Goal: Information Seeking & Learning: Learn about a topic

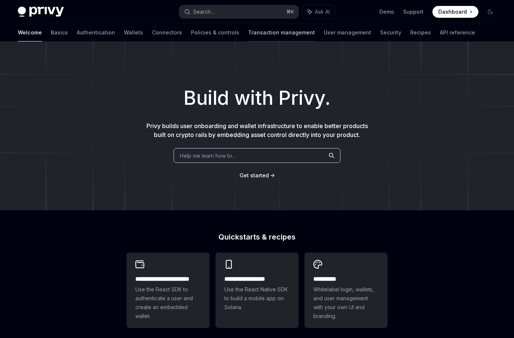
click at [248, 35] on link "Transaction management" at bounding box center [281, 33] width 67 height 18
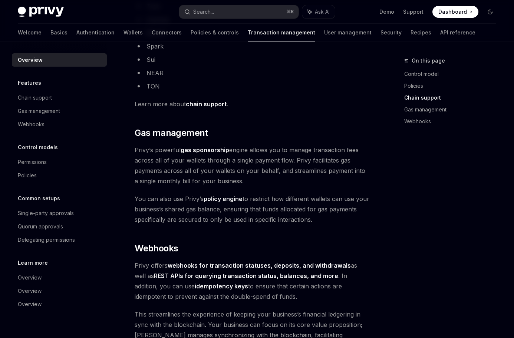
scroll to position [596, 0]
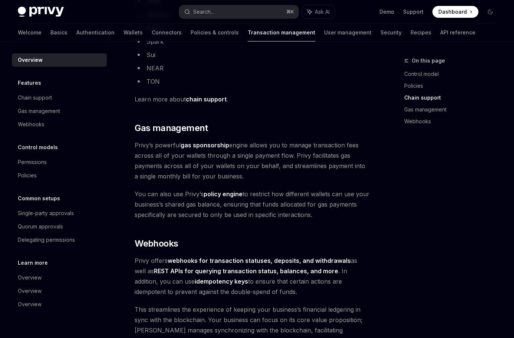
click at [195, 284] on strong "idempotency keys" at bounding box center [221, 281] width 53 height 7
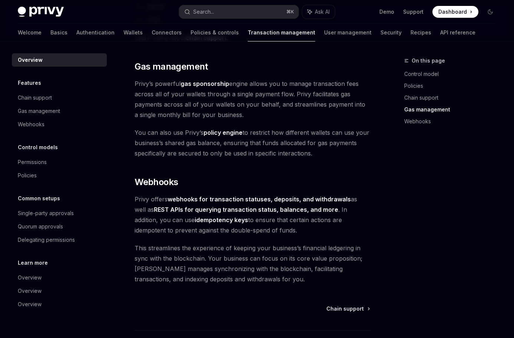
scroll to position [696, 0]
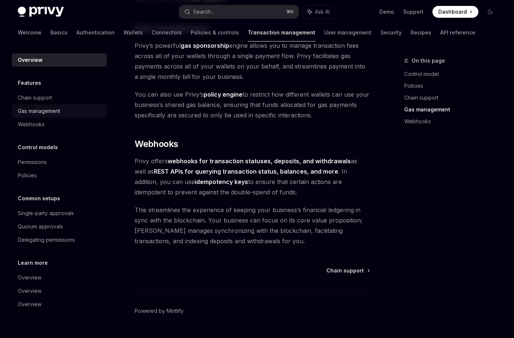
click at [65, 108] on div "Gas management" at bounding box center [60, 111] width 85 height 9
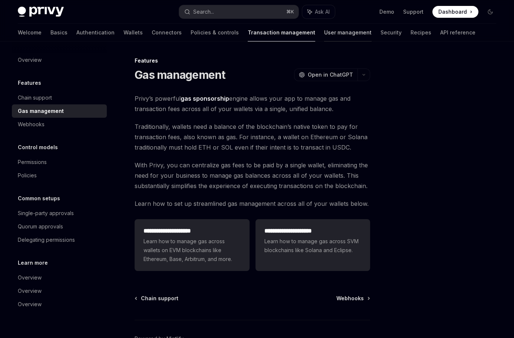
click at [324, 34] on link "User management" at bounding box center [347, 33] width 47 height 18
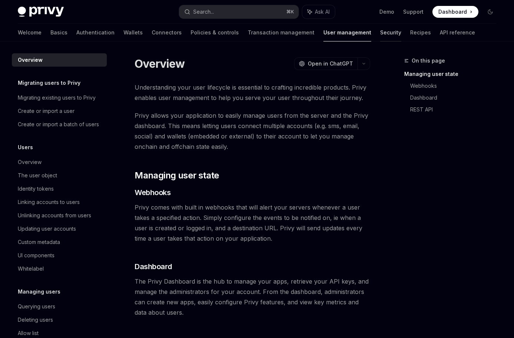
click at [380, 37] on link "Security" at bounding box center [390, 33] width 21 height 18
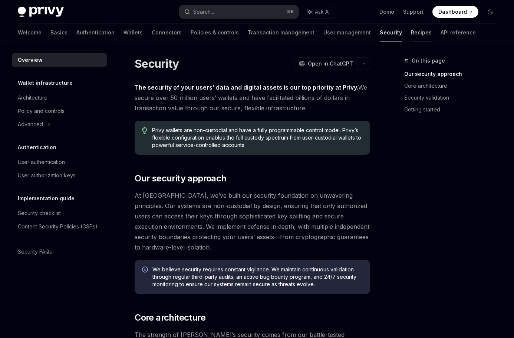
click at [411, 30] on link "Recipes" at bounding box center [421, 33] width 21 height 18
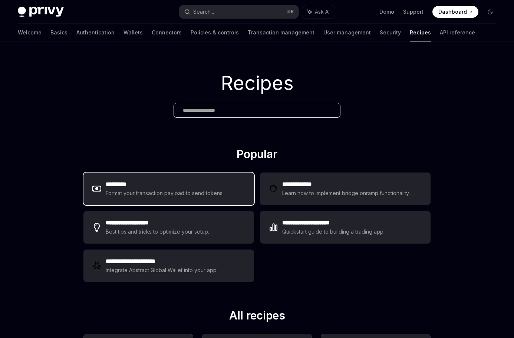
click at [175, 185] on h2 "*********" at bounding box center [165, 184] width 118 height 9
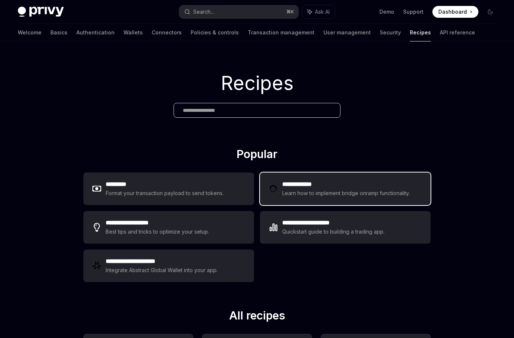
click at [341, 191] on div "Learn how to implement bridge onramp functionality." at bounding box center [347, 193] width 130 height 9
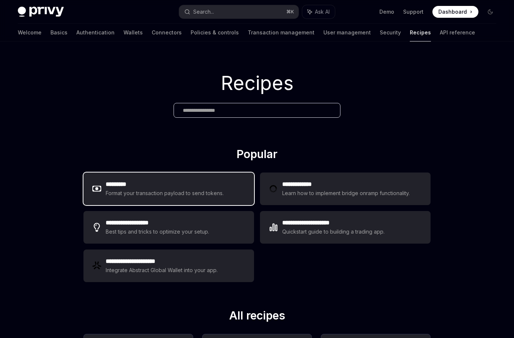
click at [205, 175] on div "********* Format your transaction payload to send tokens." at bounding box center [168, 189] width 171 height 33
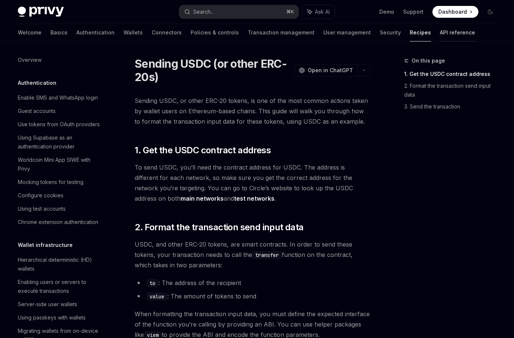
click at [440, 34] on link "API reference" at bounding box center [457, 33] width 35 height 18
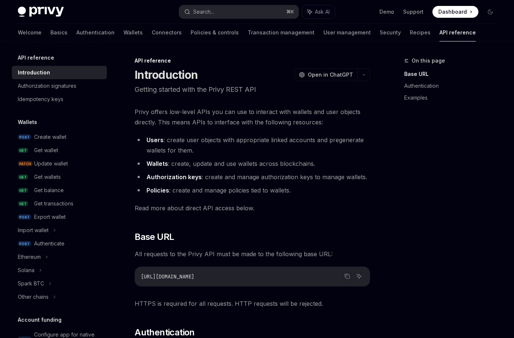
scroll to position [4, 0]
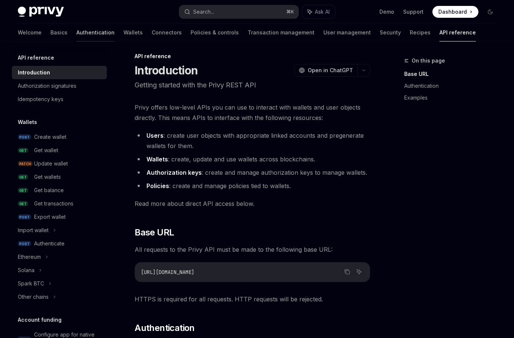
click at [76, 34] on link "Authentication" at bounding box center [95, 33] width 38 height 18
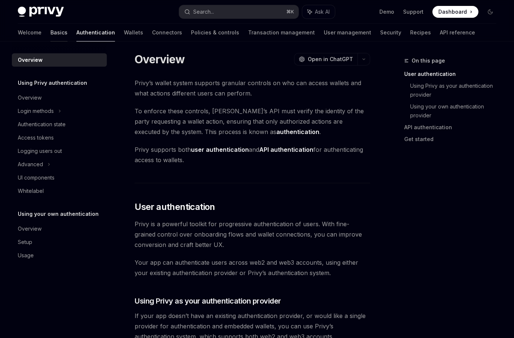
click at [50, 36] on link "Basics" at bounding box center [58, 33] width 17 height 18
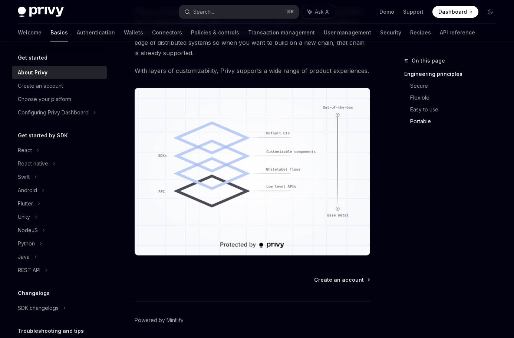
scroll to position [629, 0]
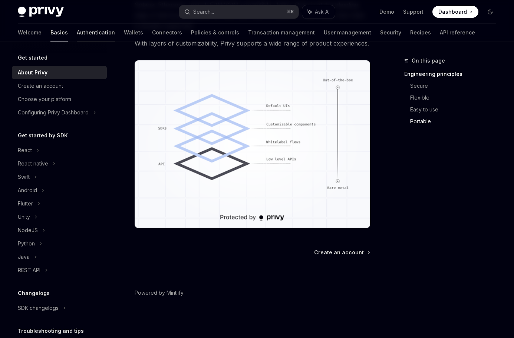
click at [79, 36] on link "Authentication" at bounding box center [96, 33] width 38 height 18
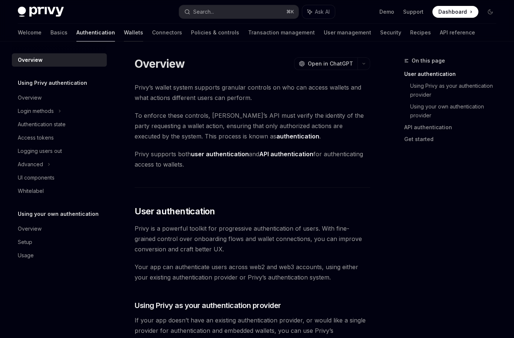
click at [124, 37] on link "Wallets" at bounding box center [133, 33] width 19 height 18
type textarea "*"
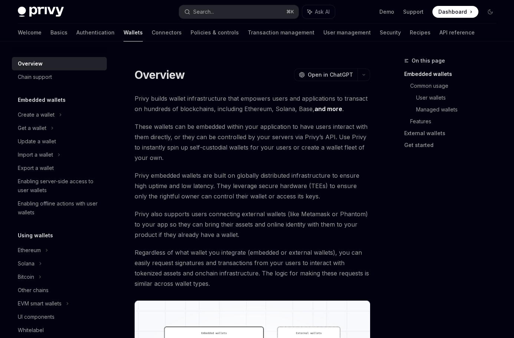
scroll to position [5, 0]
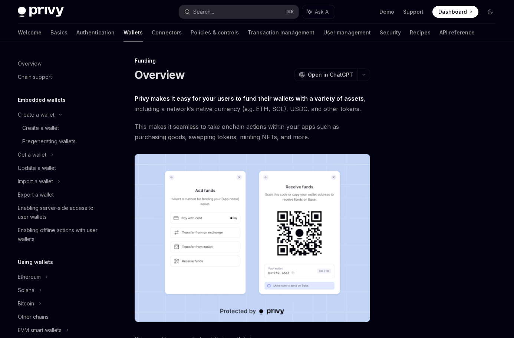
scroll to position [205, 0]
